Goal: Information Seeking & Learning: Learn about a topic

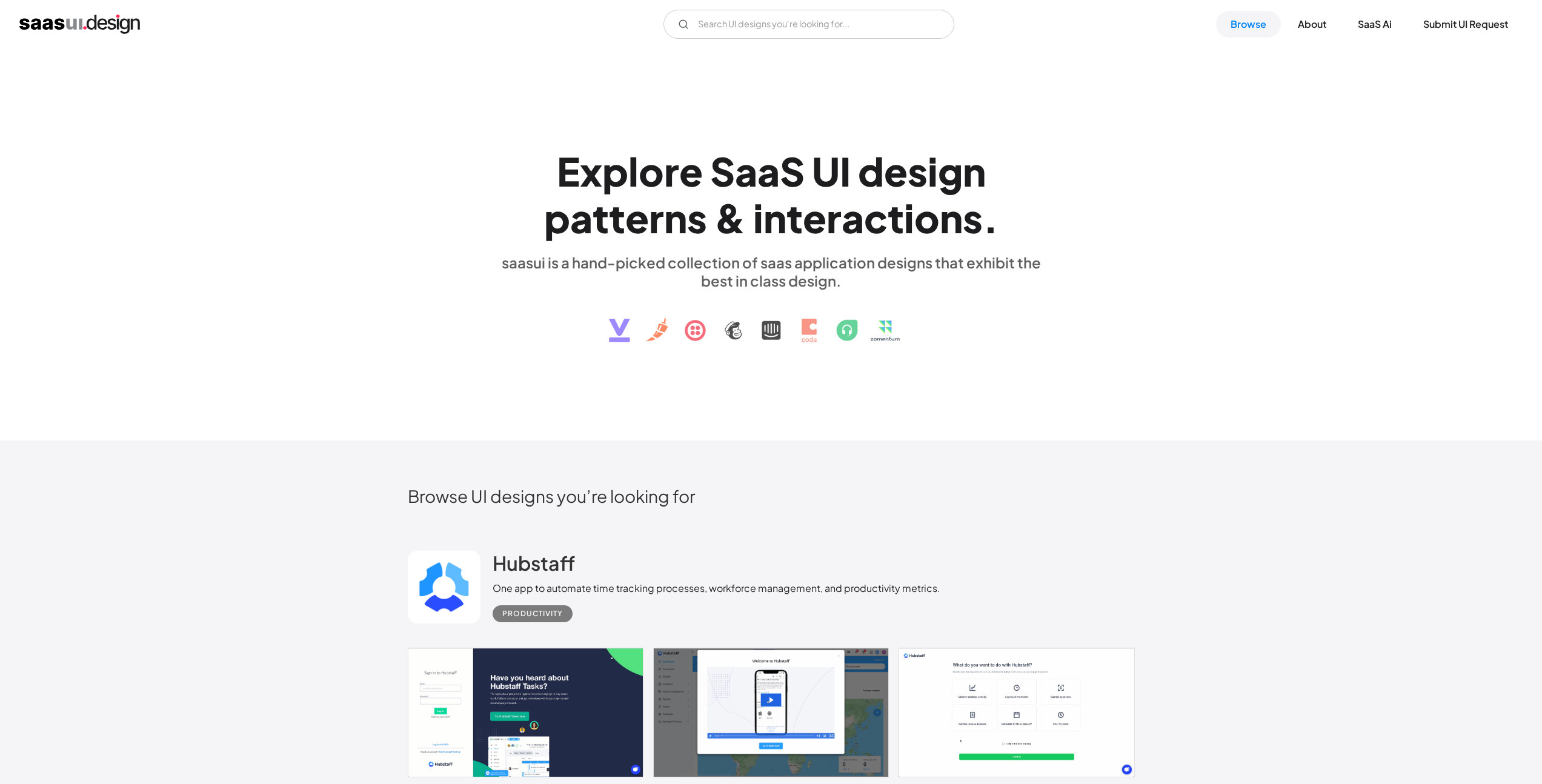
scroll to position [791, 0]
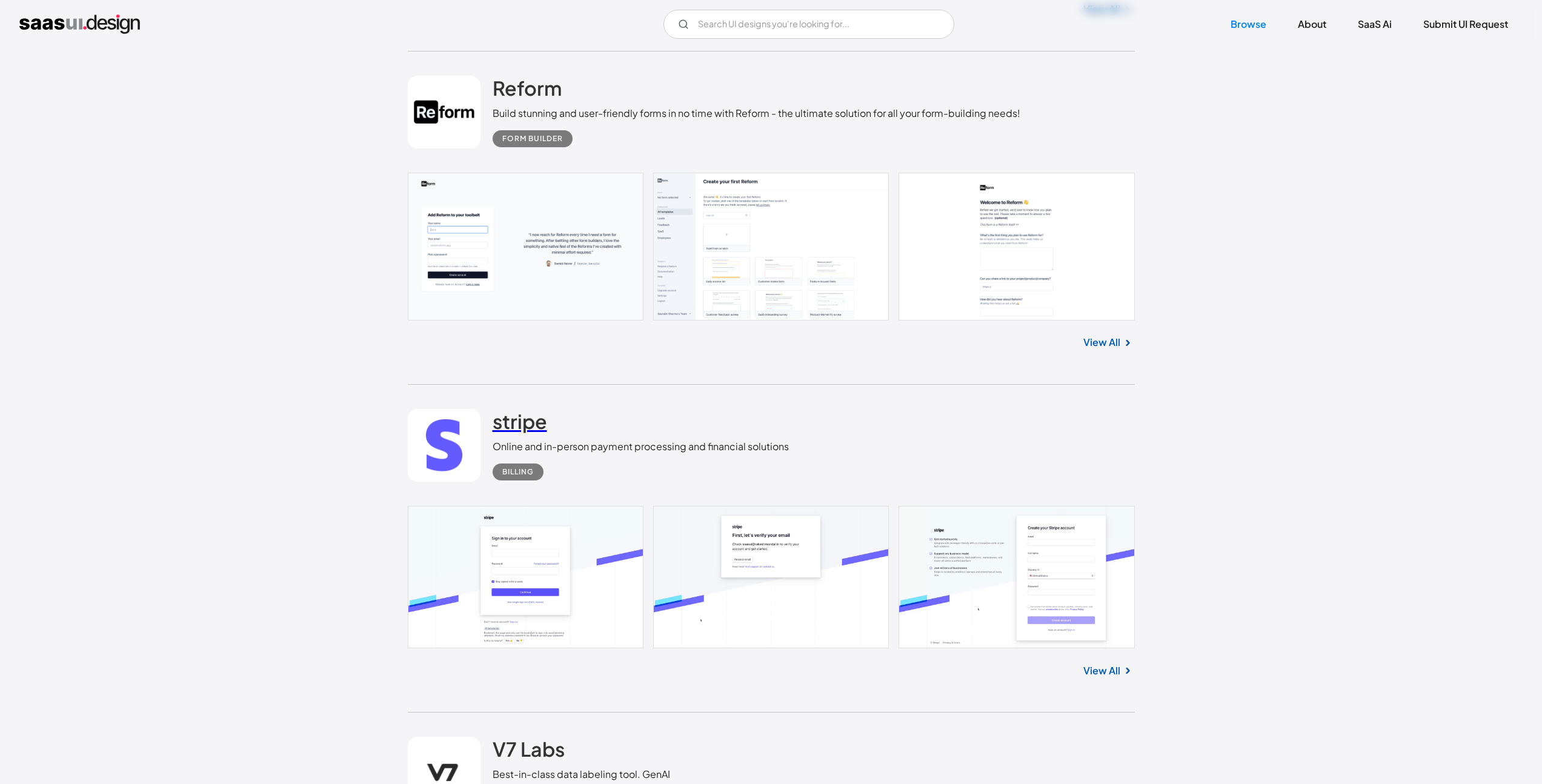
click at [540, 424] on h2 "stripe" at bounding box center [519, 421] width 55 height 24
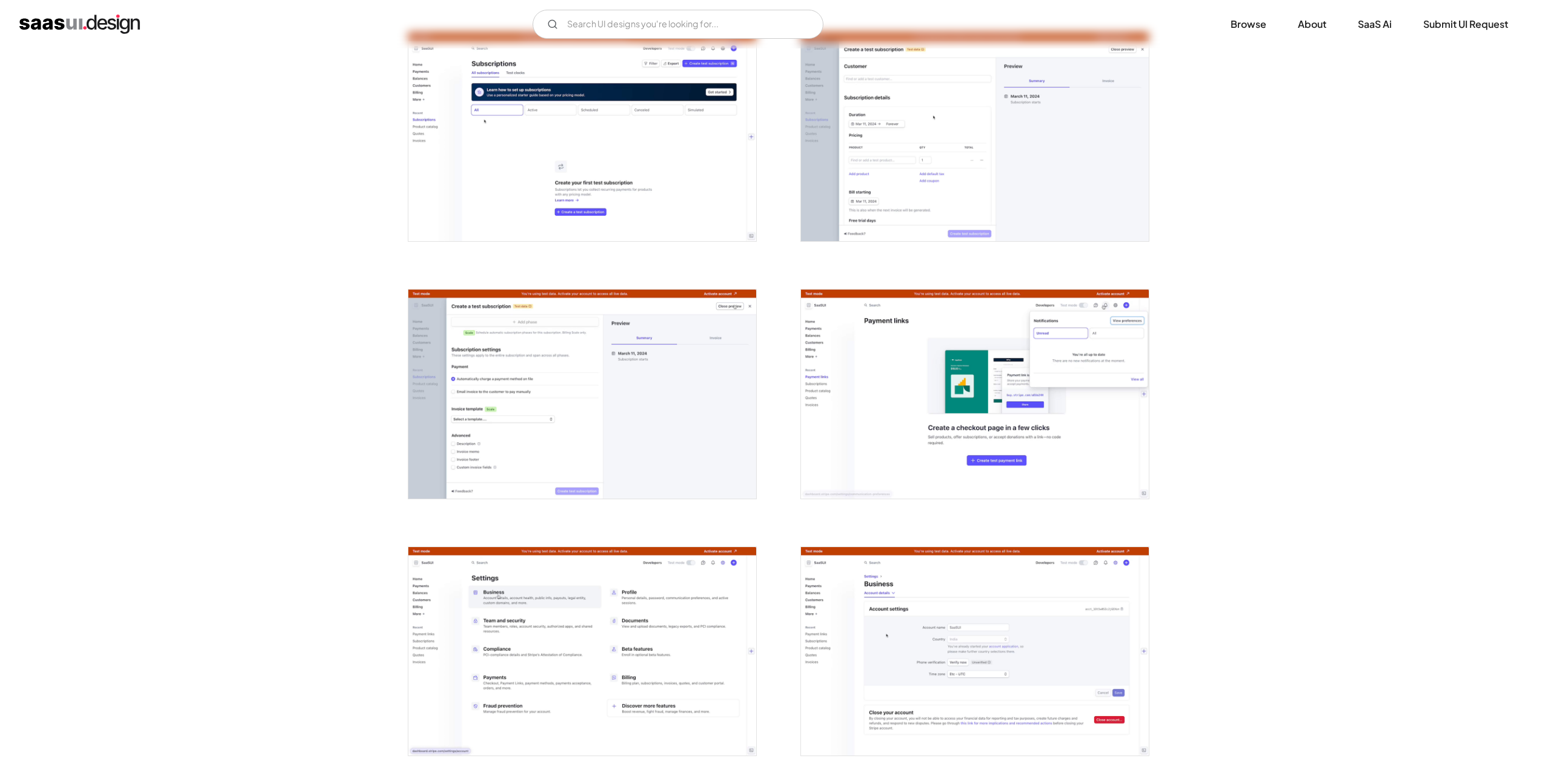
scroll to position [3234, 0]
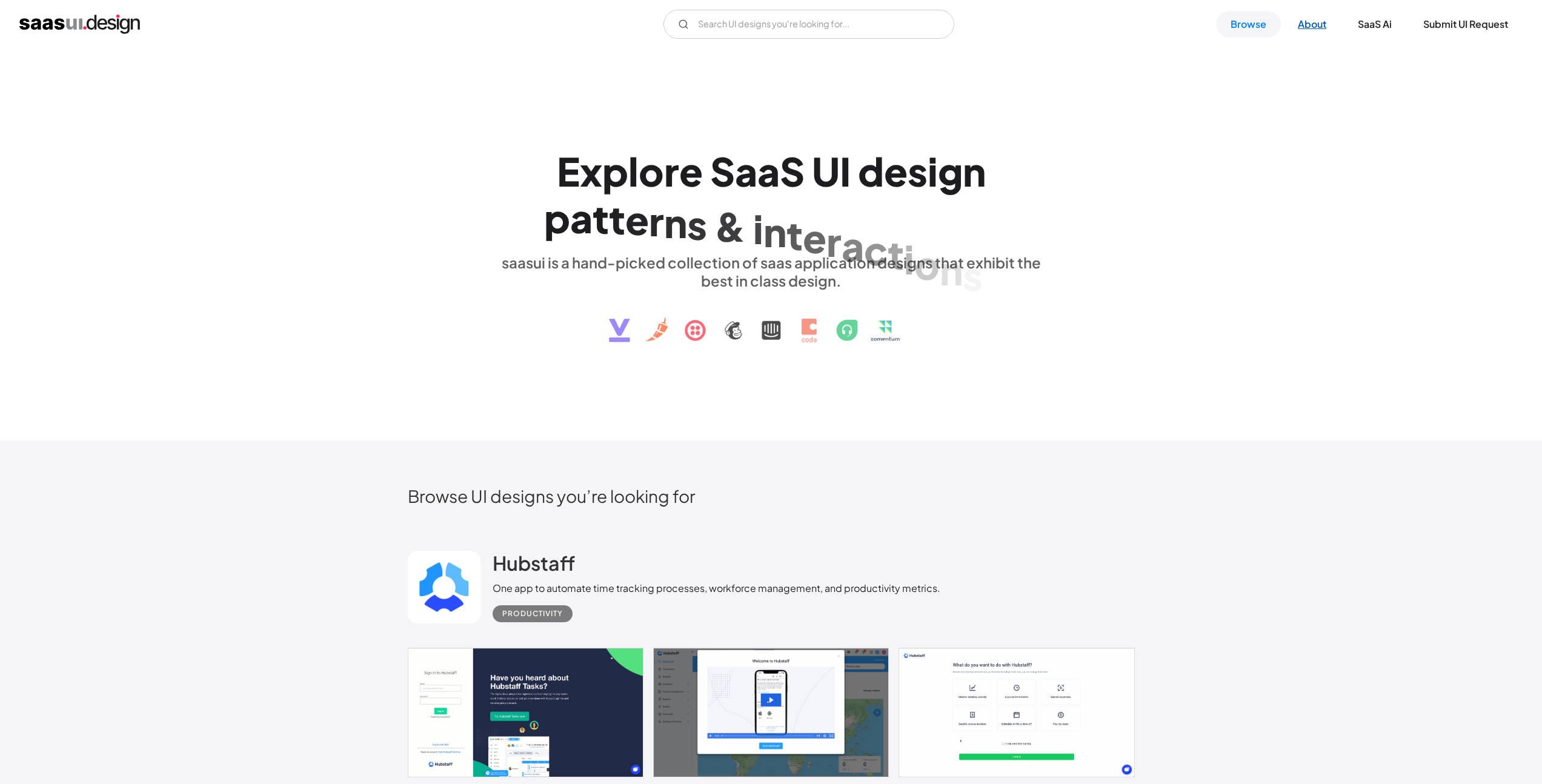
click at [1303, 30] on link "About" at bounding box center [1312, 24] width 58 height 27
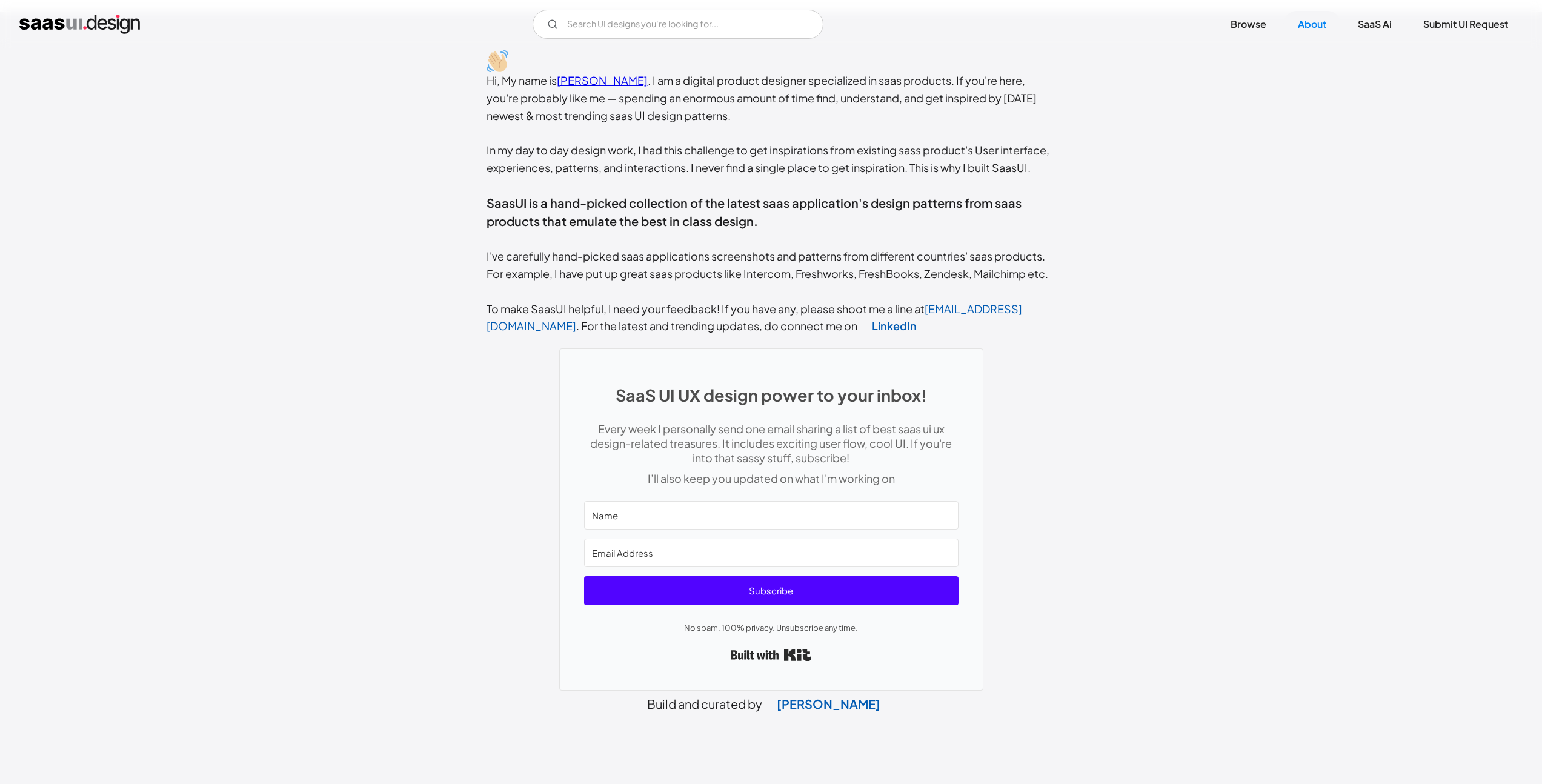
scroll to position [206, 0]
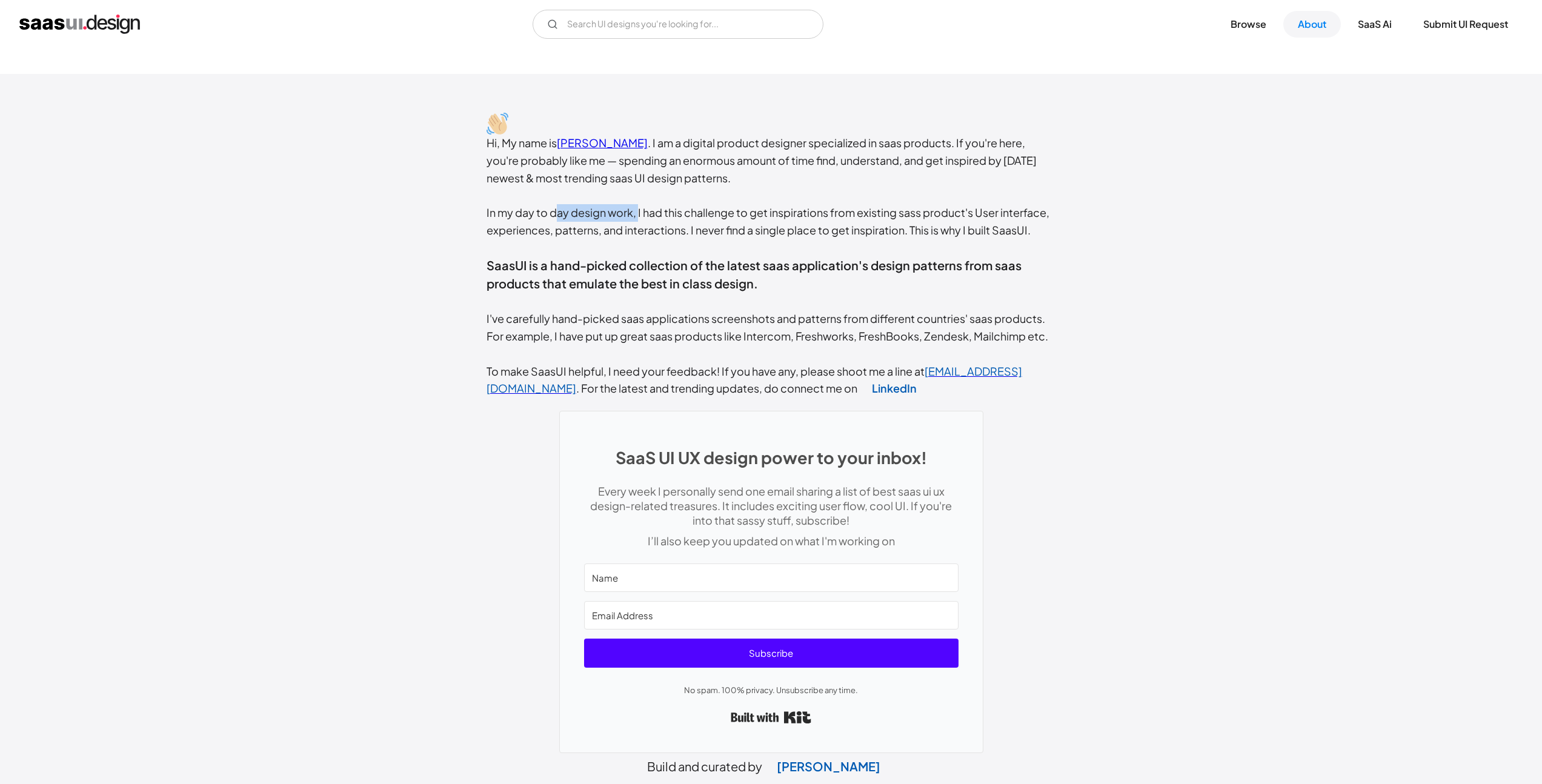
drag, startPoint x: 553, startPoint y: 209, endPoint x: 639, endPoint y: 209, distance: 86.0
click at [639, 209] on div "Hi, My name is Rakesh Mondal . I am a digital product designer specialized in s…" at bounding box center [771, 266] width 570 height 263
click at [713, 212] on div "Hi, My name is Rakesh Mondal . I am a digital product designer specialized in s…" at bounding box center [771, 266] width 570 height 263
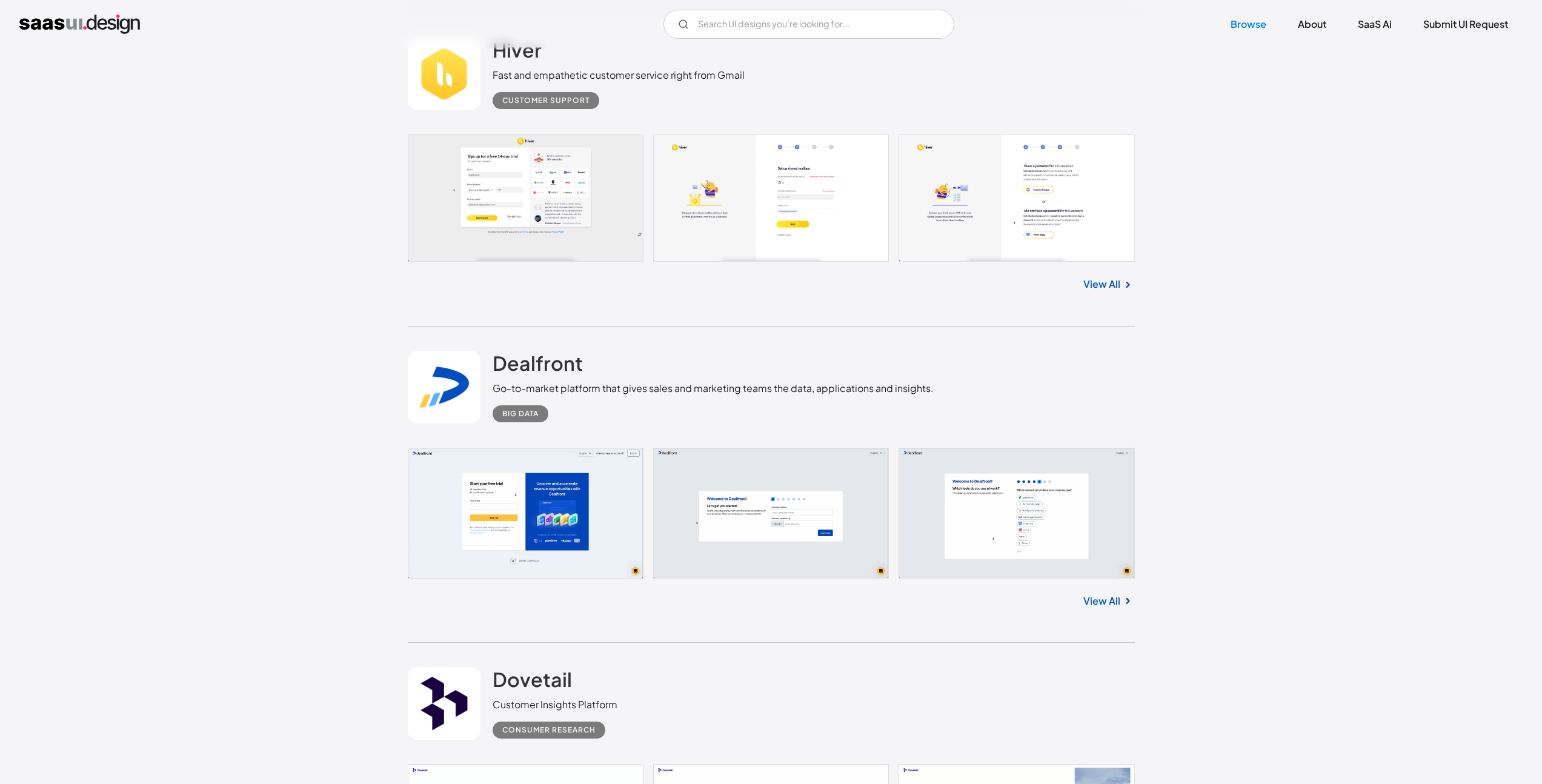
scroll to position [8813, 0]
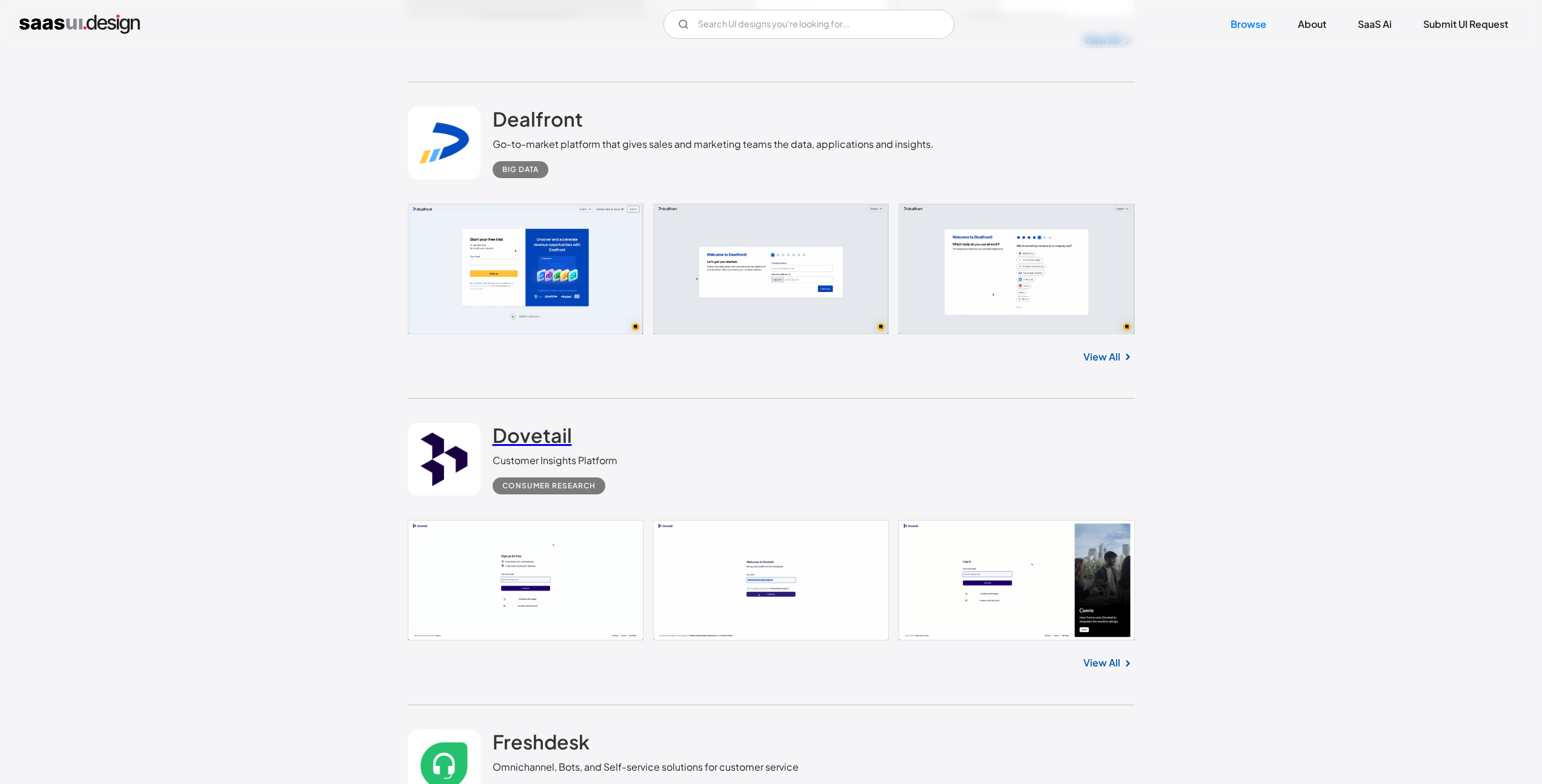
click at [569, 451] on link "Dovetail" at bounding box center [532, 438] width 79 height 30
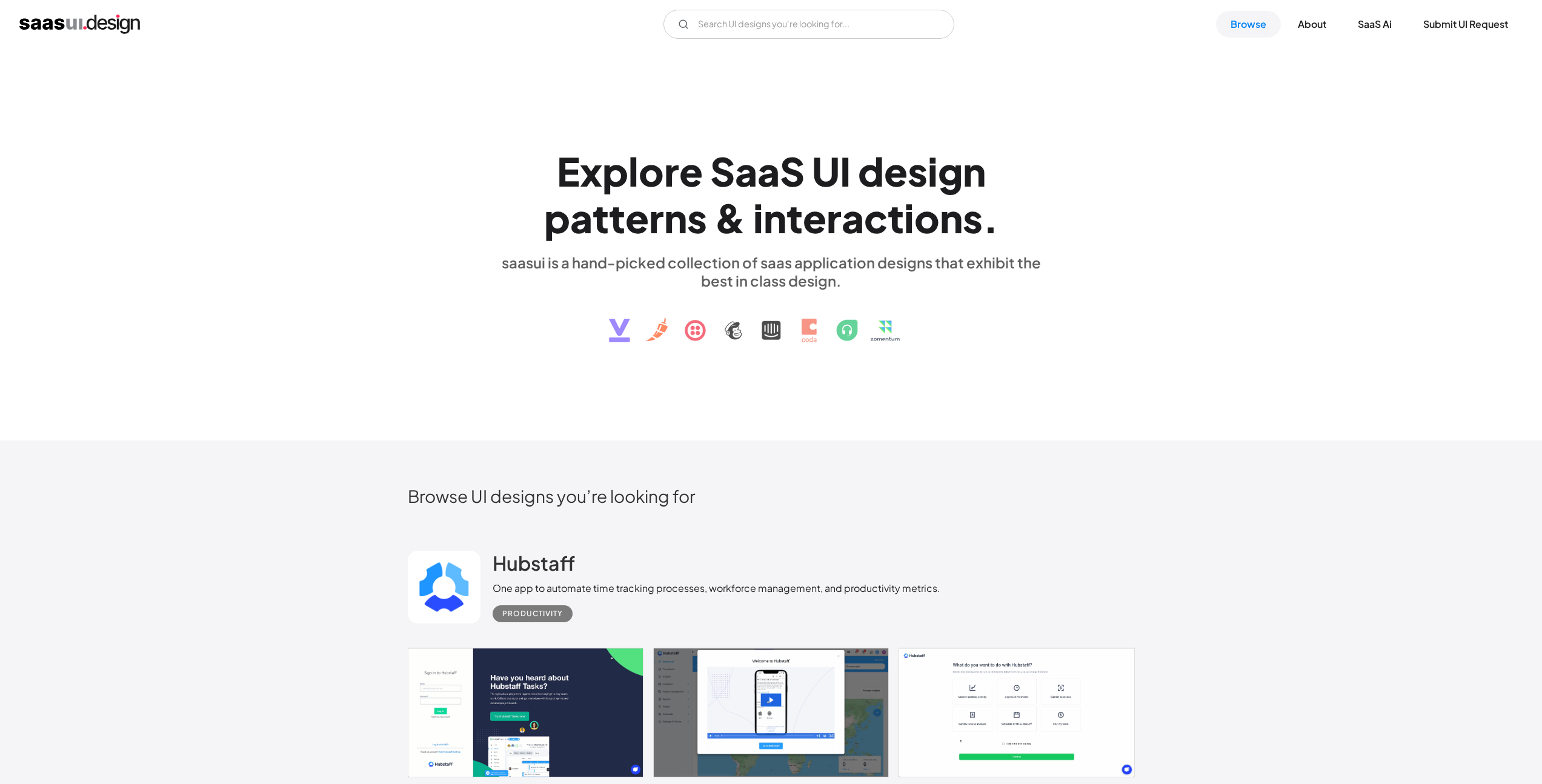
click at [422, 115] on div "E x p l o r e S a a S U I d e s i g n p a t t e r n s & i n t e r a c t i o n s…" at bounding box center [771, 244] width 1542 height 392
click at [319, 251] on div "E x p l o r e S a a S U I d e s i g n p a t t e r n s & i n t e r a c t i o n s…" at bounding box center [771, 244] width 1542 height 392
